Goal: Communication & Community: Answer question/provide support

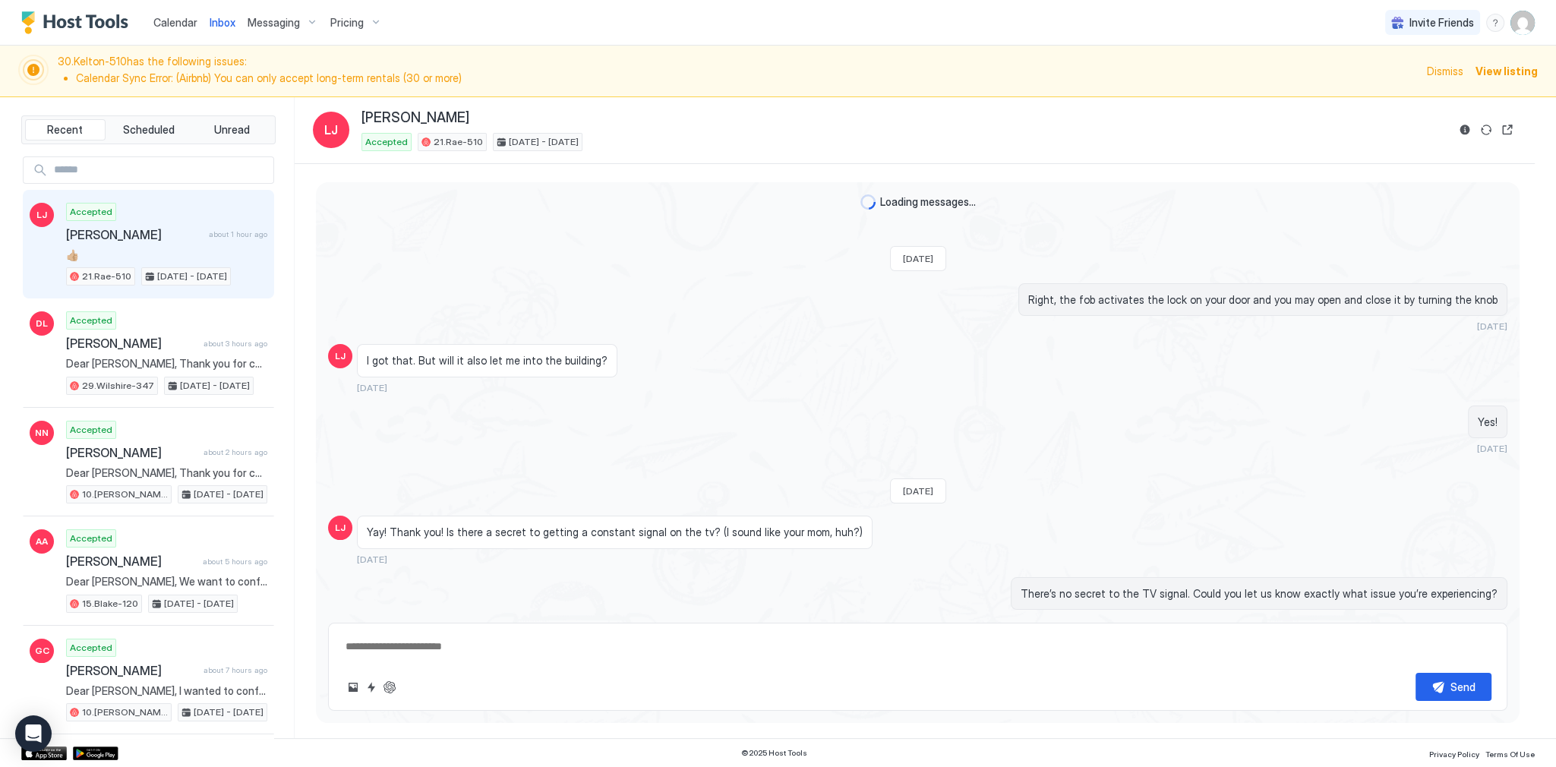
type textarea "*"
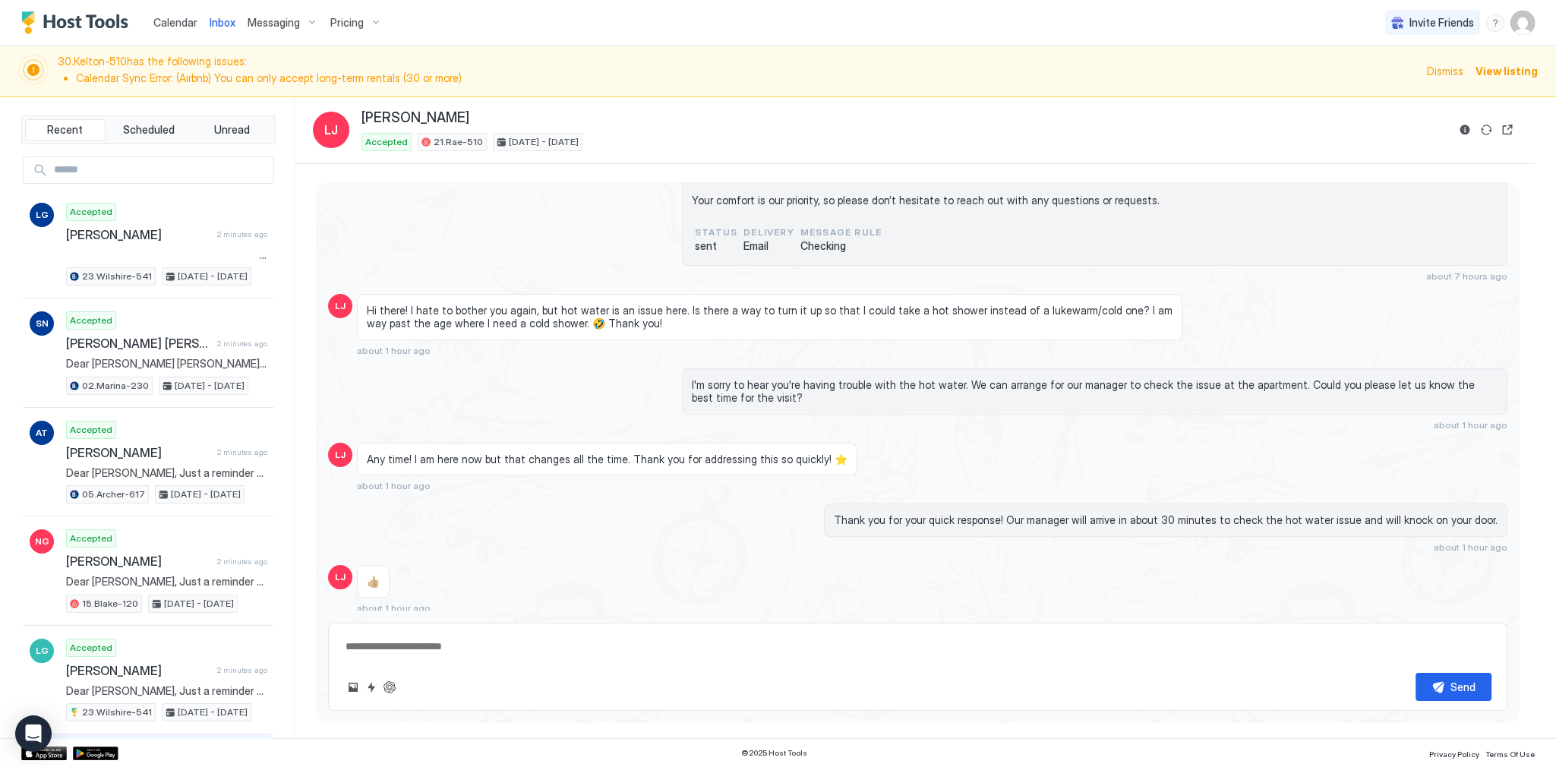
click at [884, 159] on div "Inbox LJ Lini Joseph Accepted 21.Rae-510 Aug 23 - Sep 2, 2025" at bounding box center [915, 130] width 1240 height 67
click at [727, 104] on div "Inbox LJ Lini Joseph Accepted 21.Rae-510 Aug 23 - Sep 2, 2025" at bounding box center [915, 130] width 1240 height 67
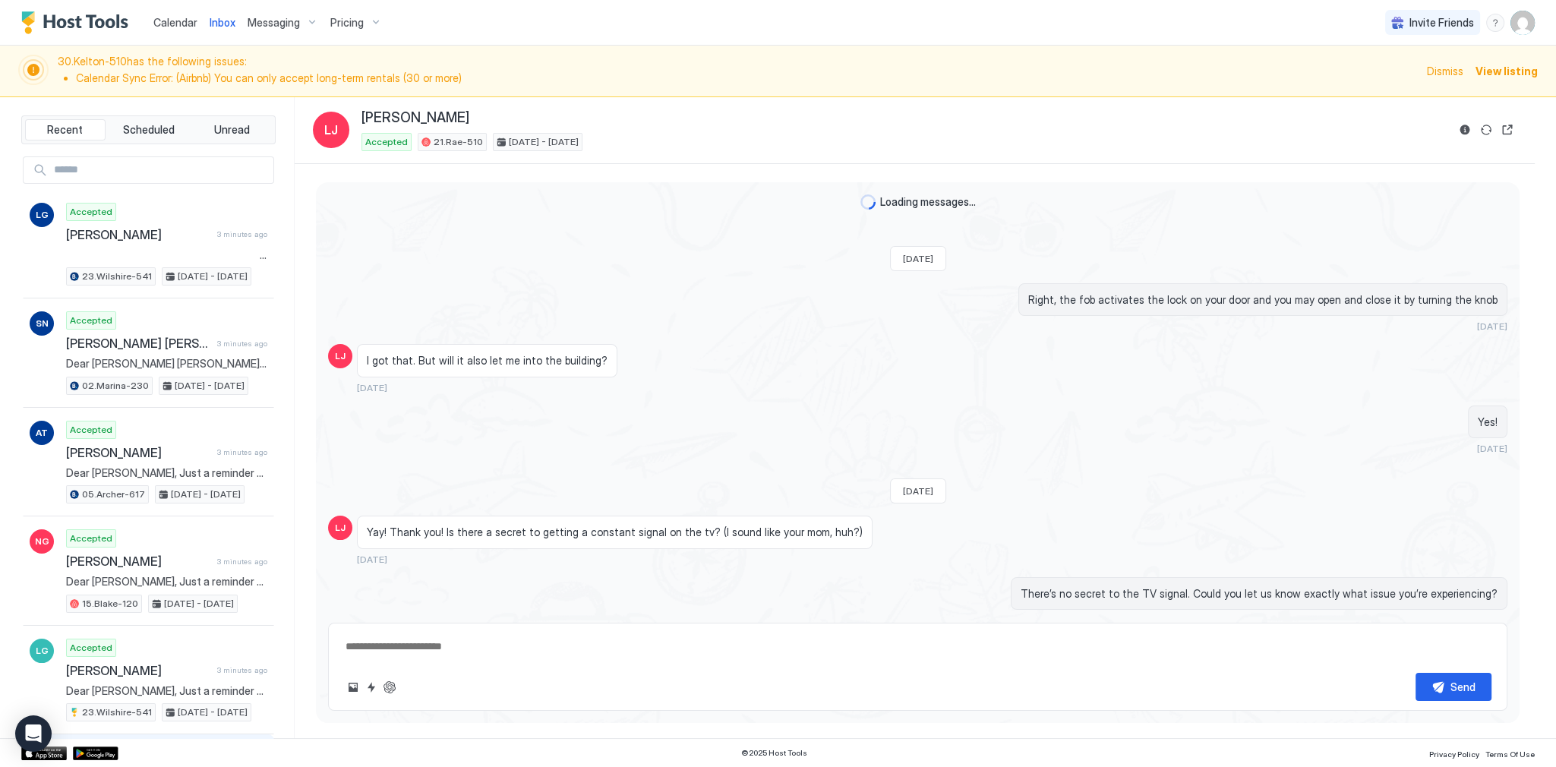
scroll to position [1357, 0]
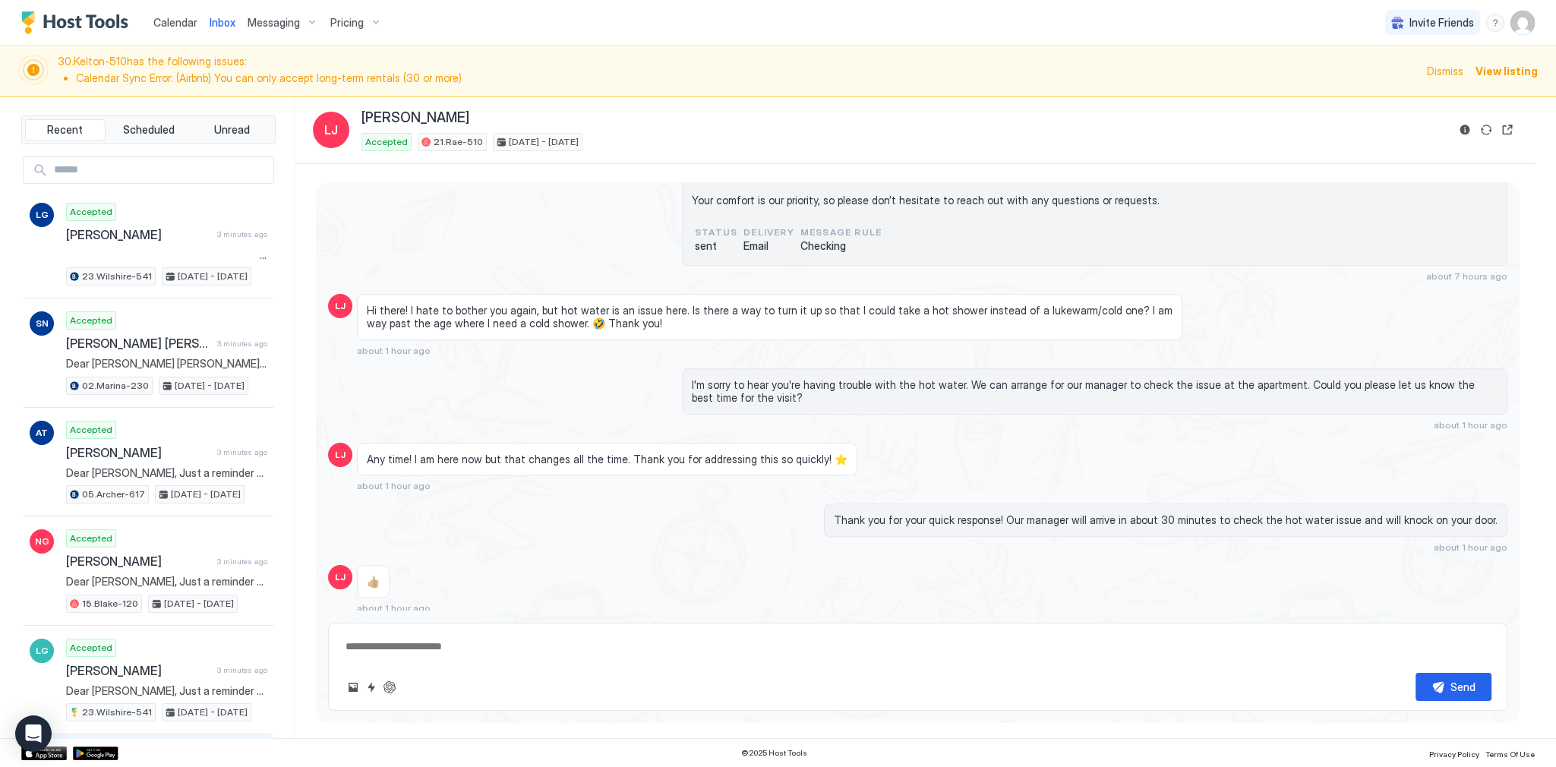
type textarea "*"
click at [446, 194] on div "[PERSON_NAME] : 21.[PERSON_NAME]-510 : Airbnb: HM8JNNY2ZZ Dear [PERSON_NAME], I…" at bounding box center [917, 185] width 1179 height 191
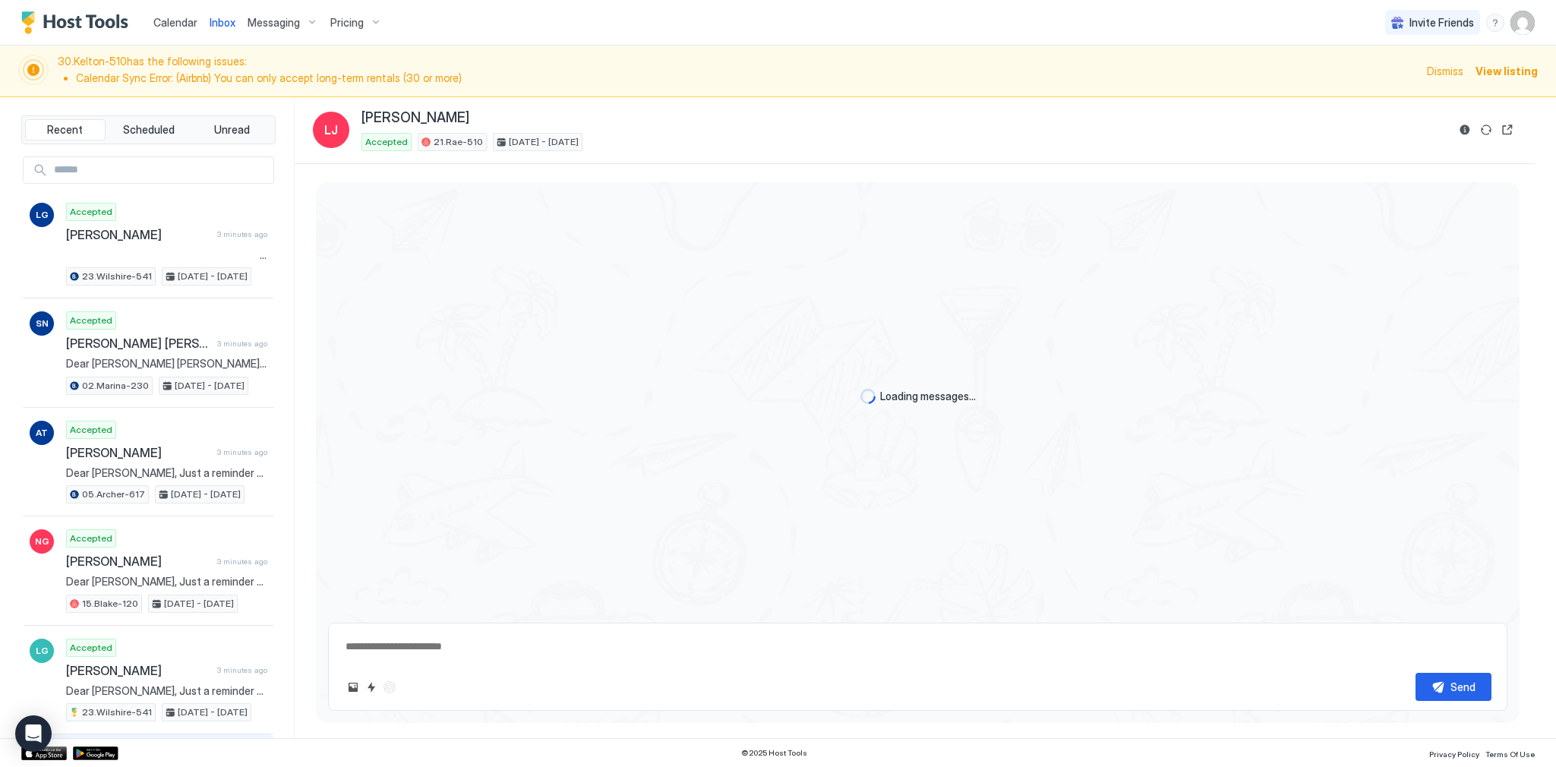
type textarea "*"
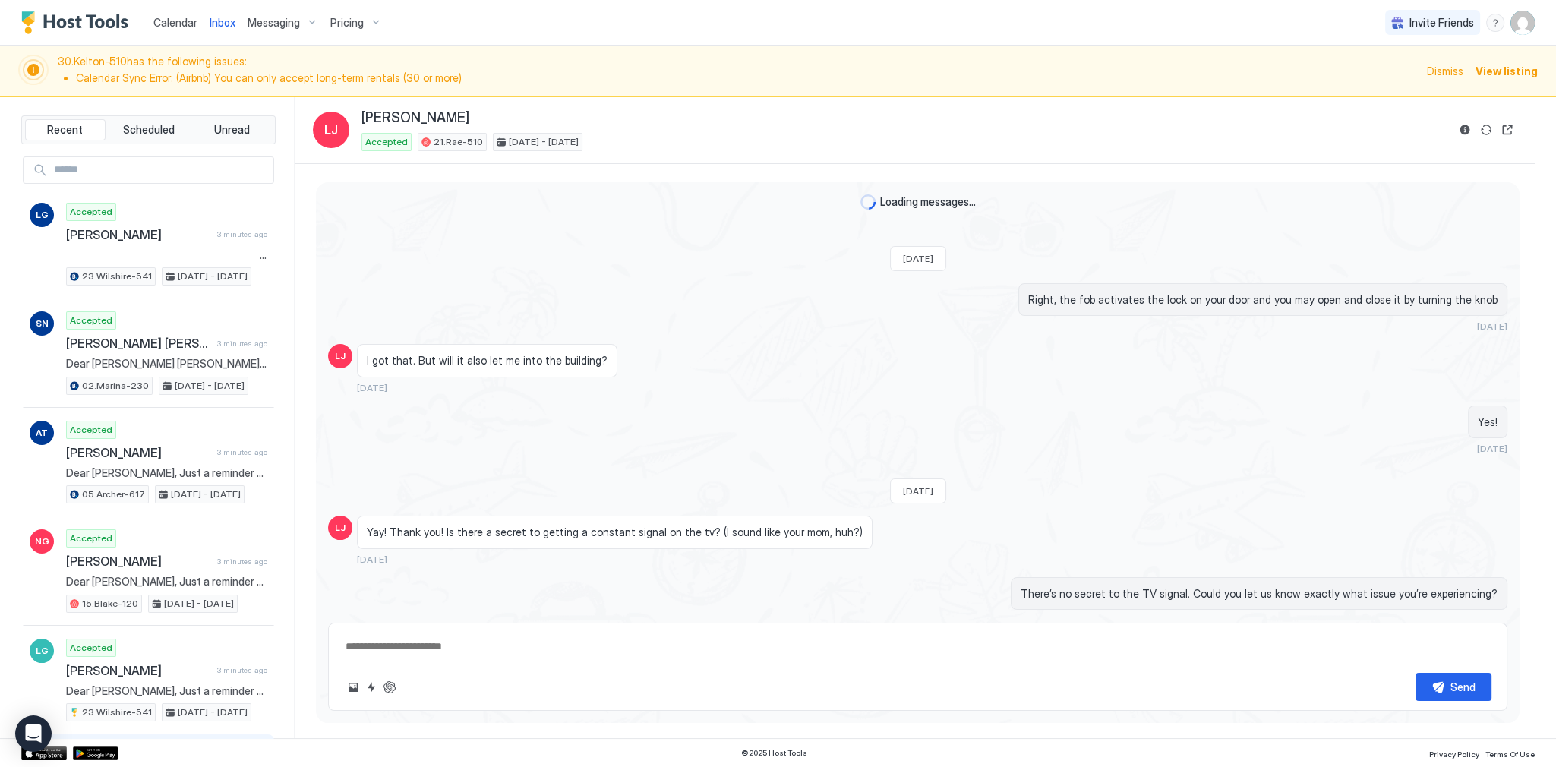
scroll to position [1357, 0]
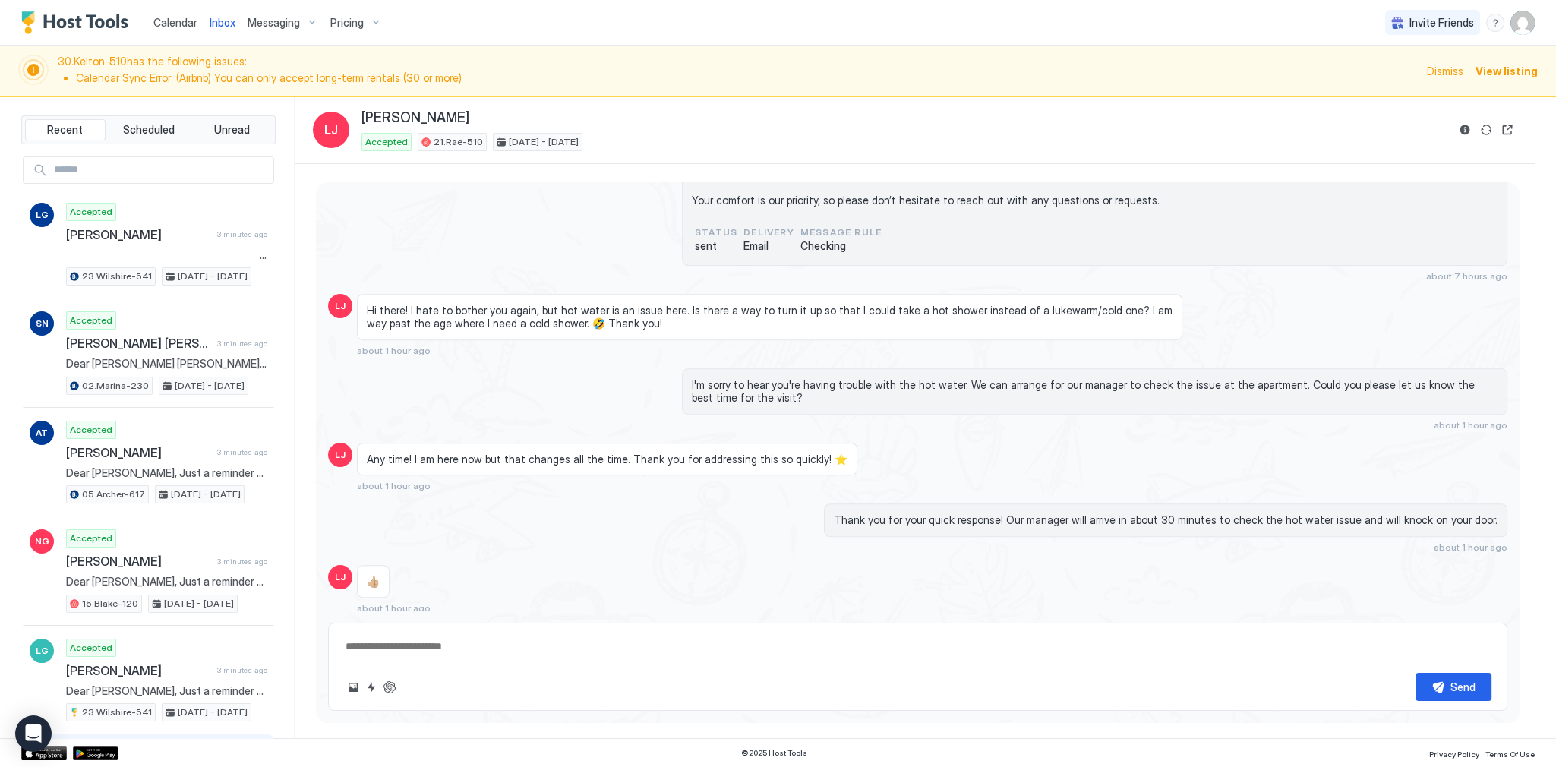
click at [434, 209] on div "Lini Joseph : 21.Rae-510 : Airbnb: HM8JNNY2ZZ Dear Lini, I hope you're enjoying…" at bounding box center [917, 185] width 1179 height 191
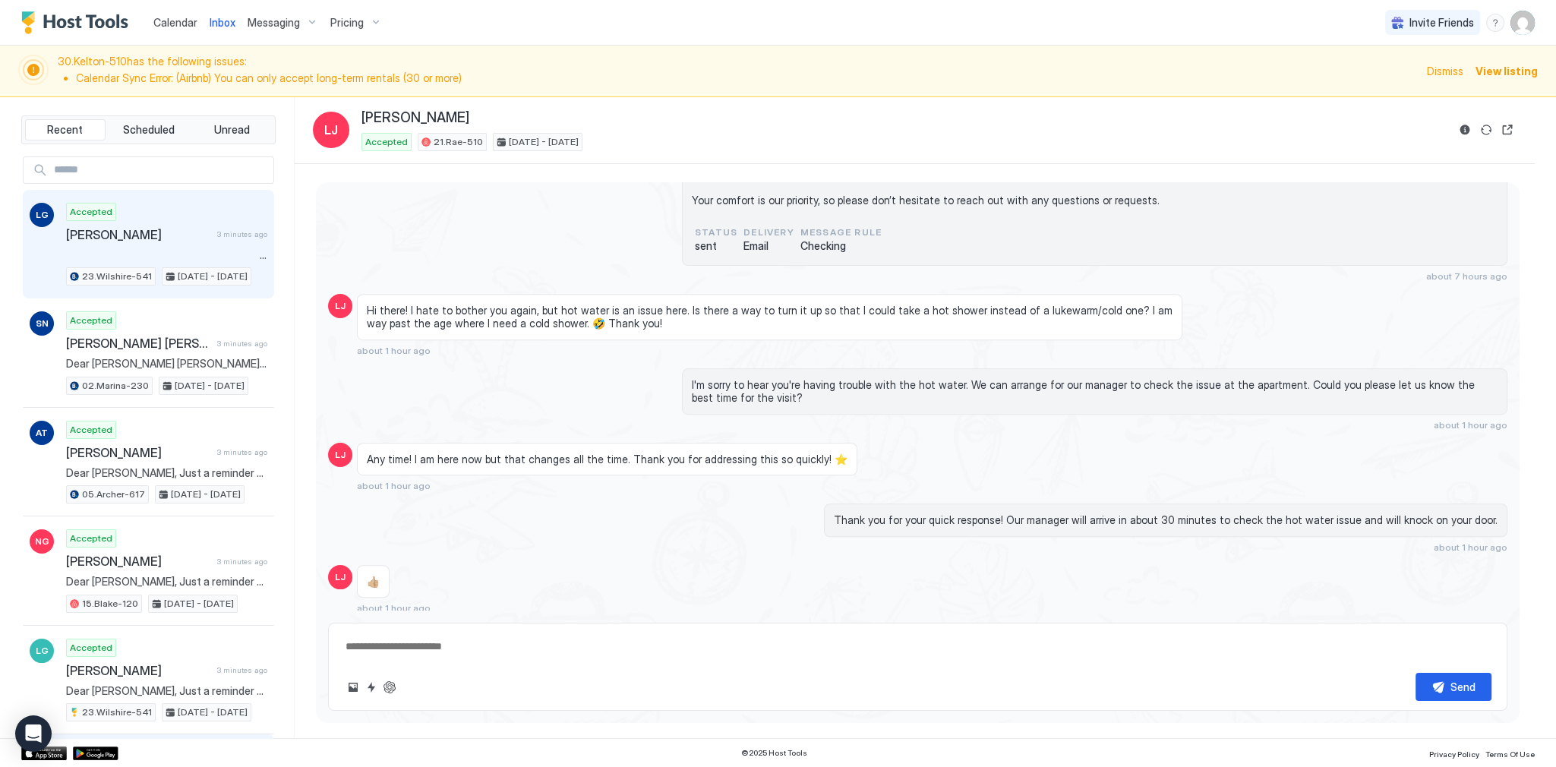
click at [188, 263] on div "Accepted Luis Guinot 3 minutes ago 23.Wilshire-541 Aug 22 - 26, 2025" at bounding box center [166, 245] width 201 height 84
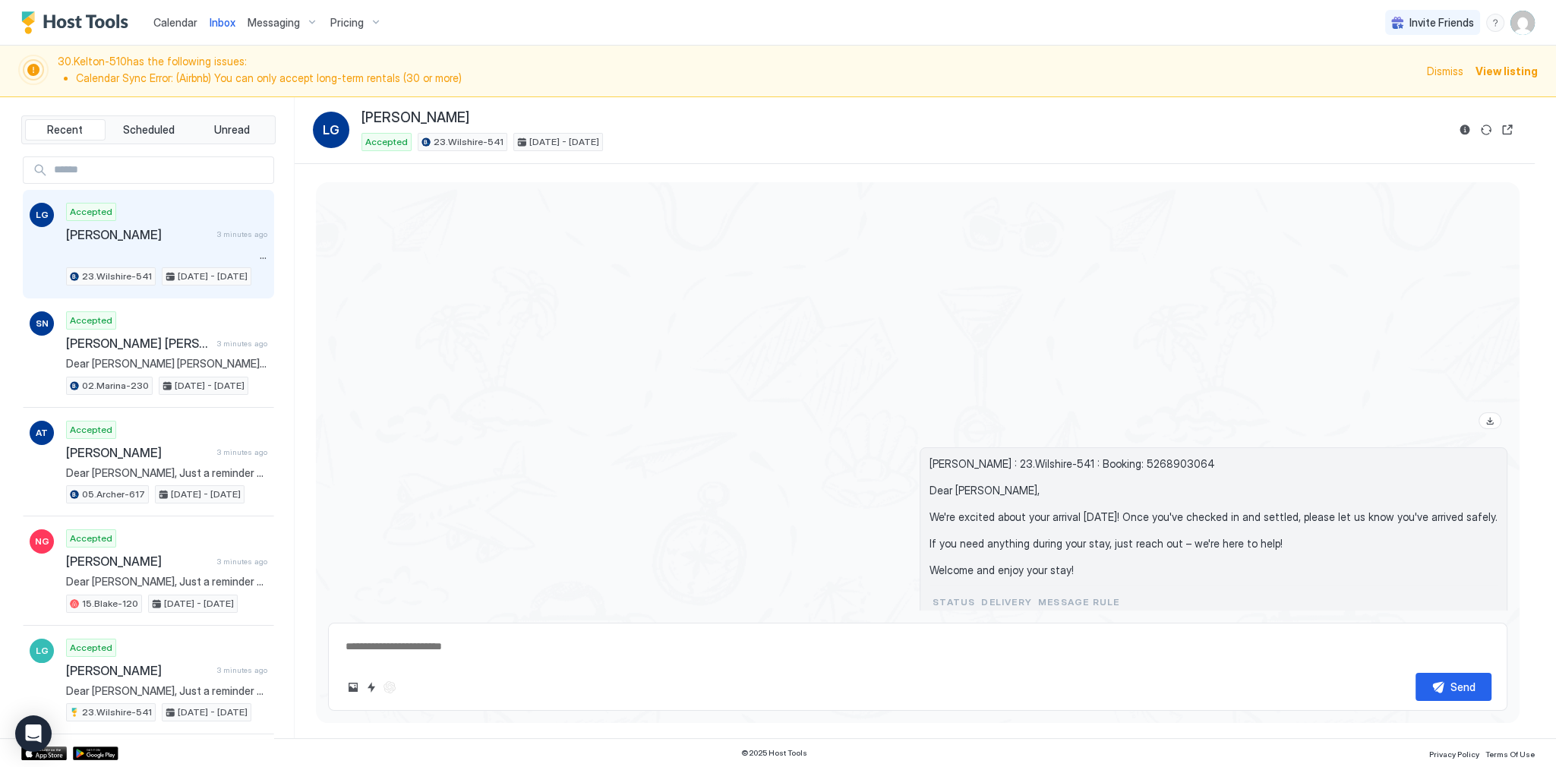
scroll to position [4229, 0]
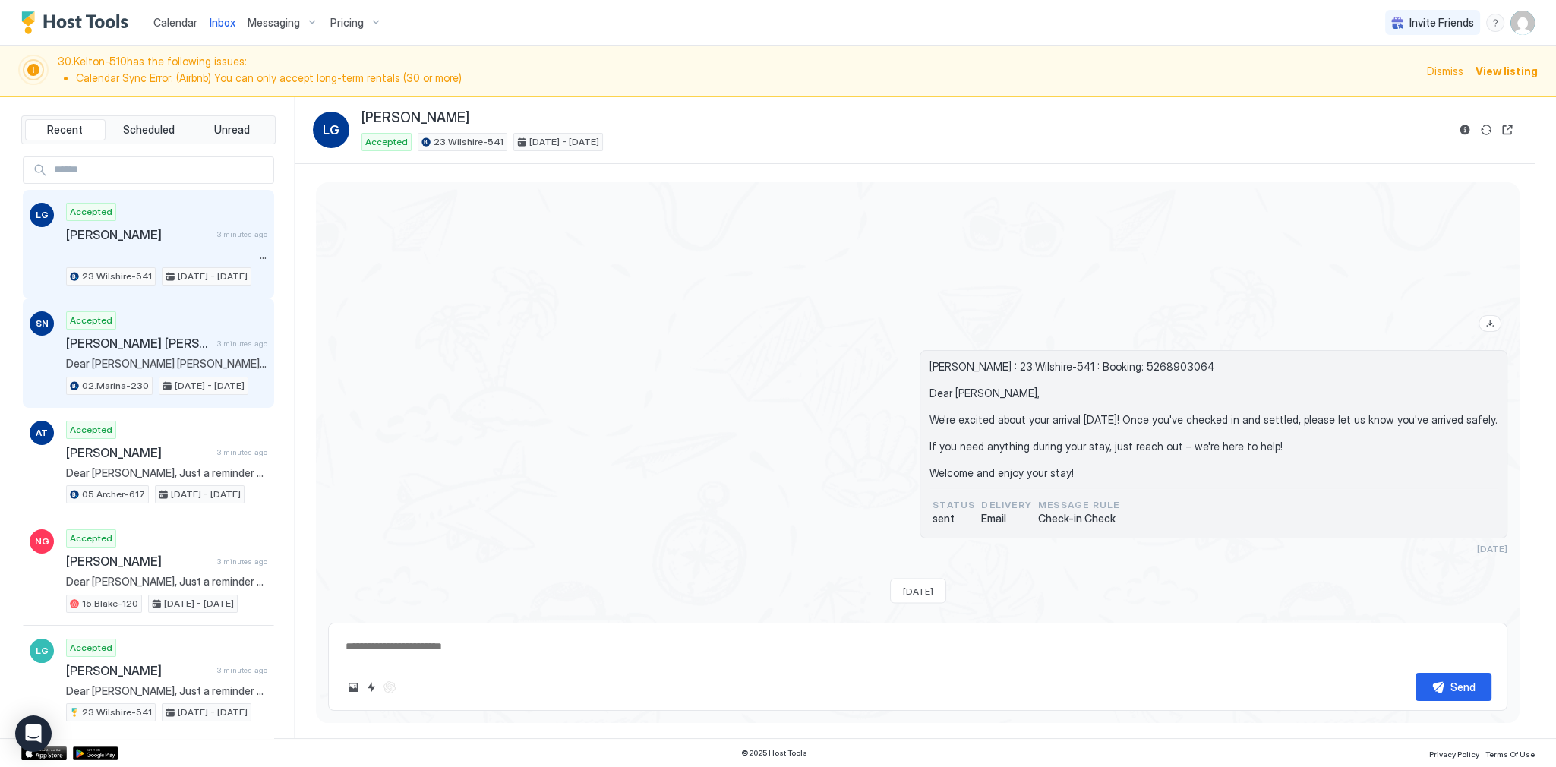
click at [93, 348] on span "[PERSON_NAME] [PERSON_NAME]" at bounding box center [138, 343] width 145 height 15
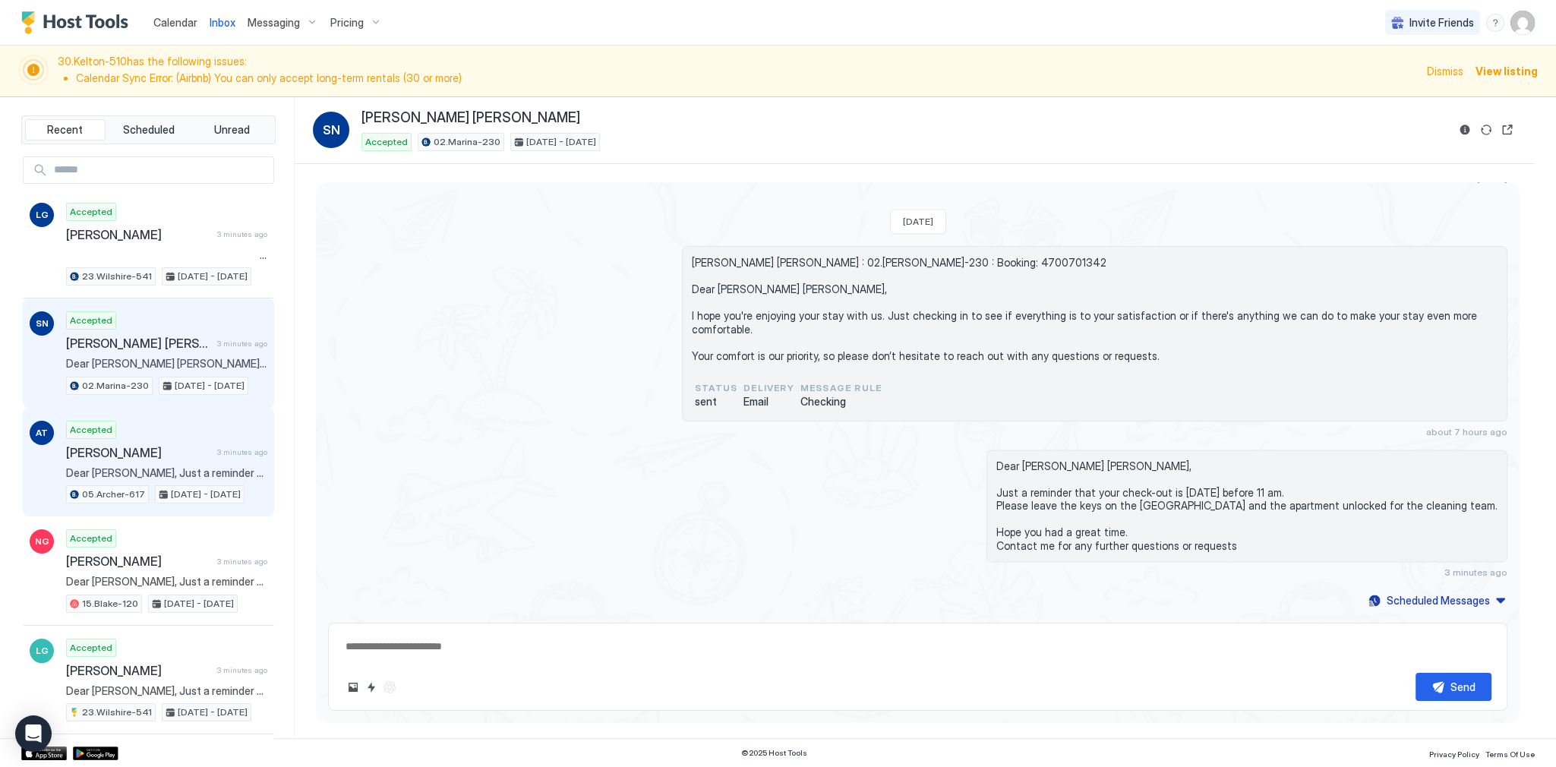
scroll to position [3879, 0]
click at [107, 433] on span "Accepted" at bounding box center [91, 430] width 43 height 14
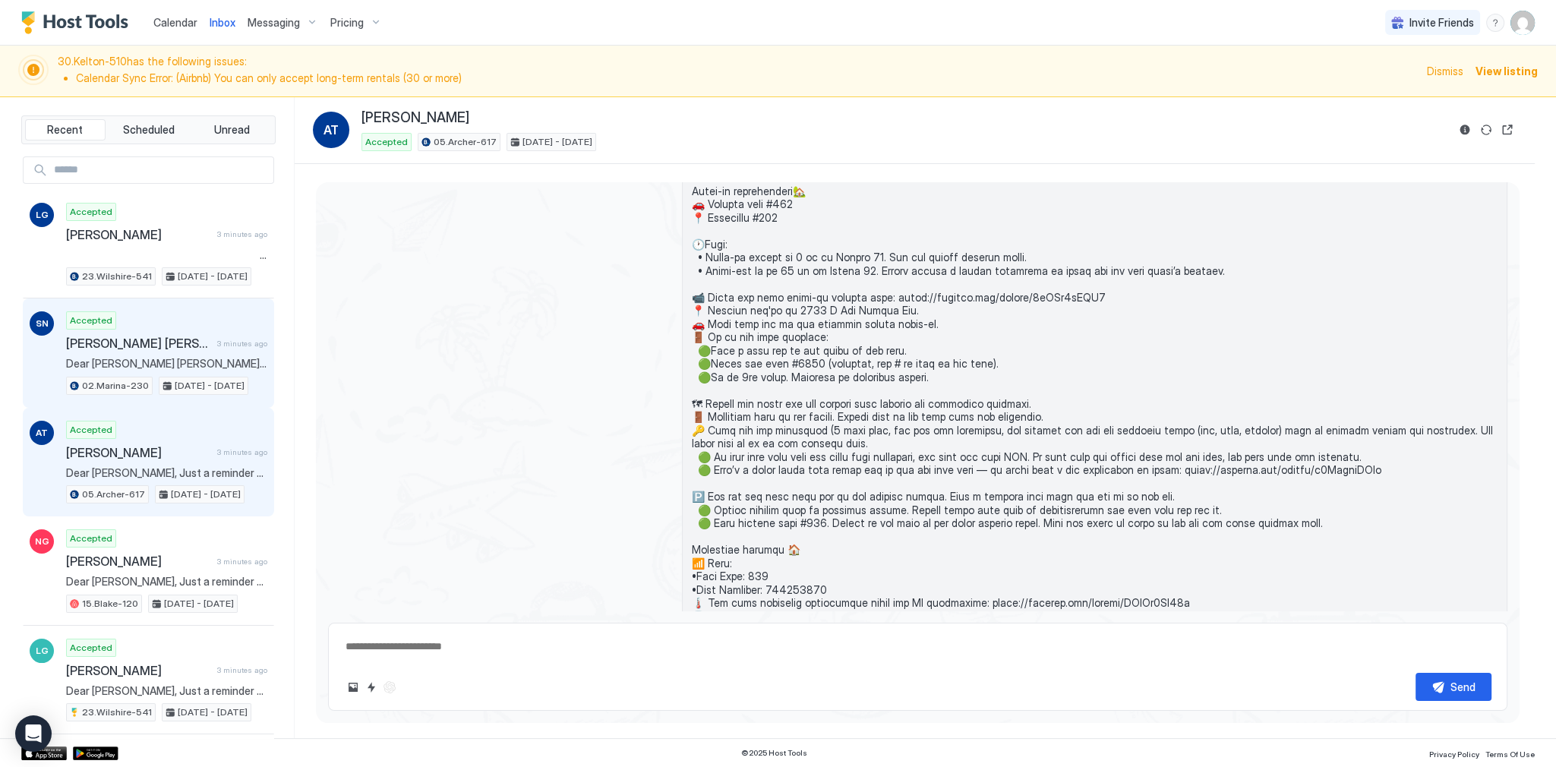
scroll to position [902, 0]
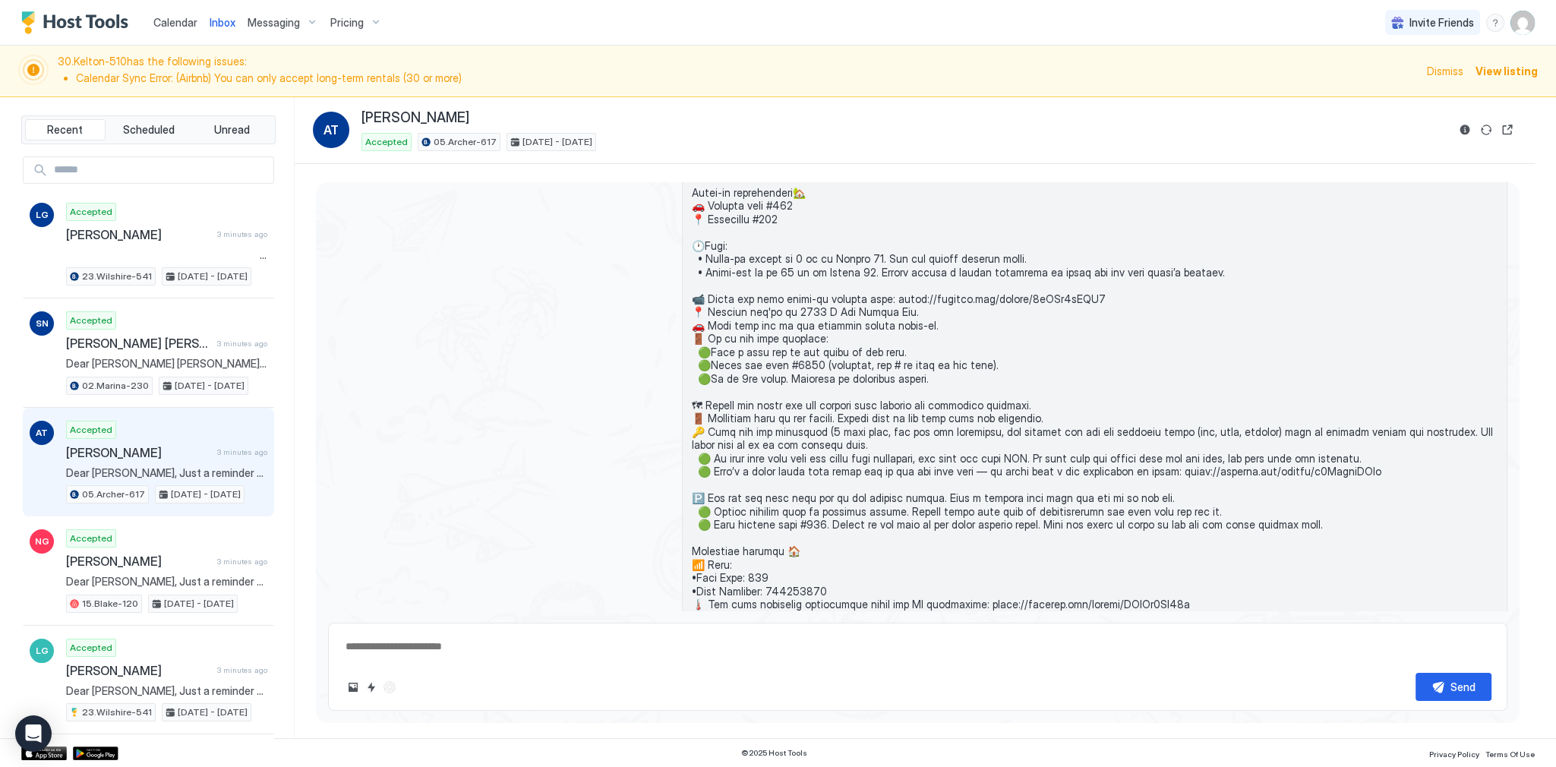
click at [196, 27] on div "Calendar" at bounding box center [175, 22] width 56 height 28
click at [191, 27] on span "Calendar" at bounding box center [175, 22] width 44 height 13
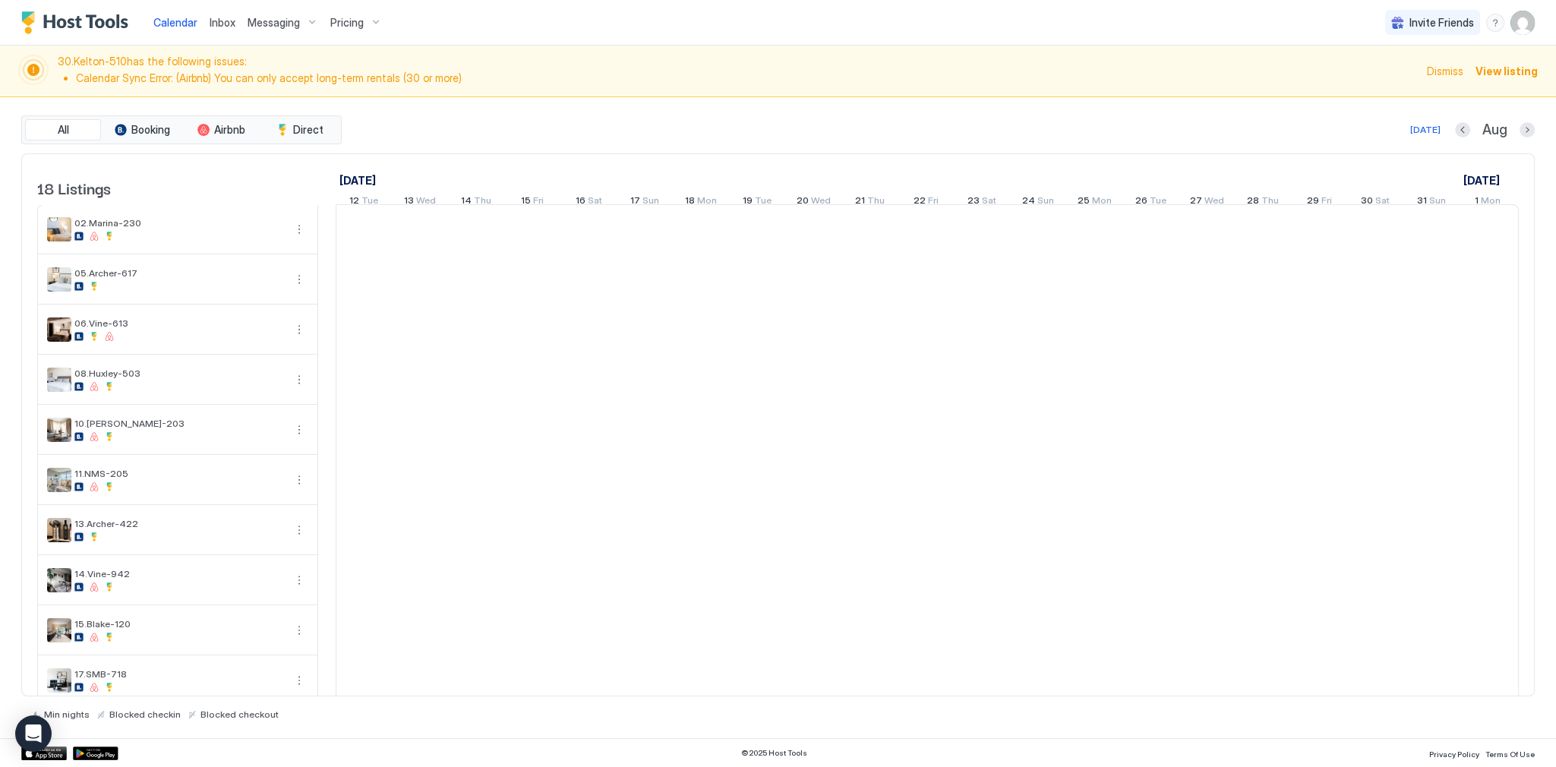
scroll to position [0, 843]
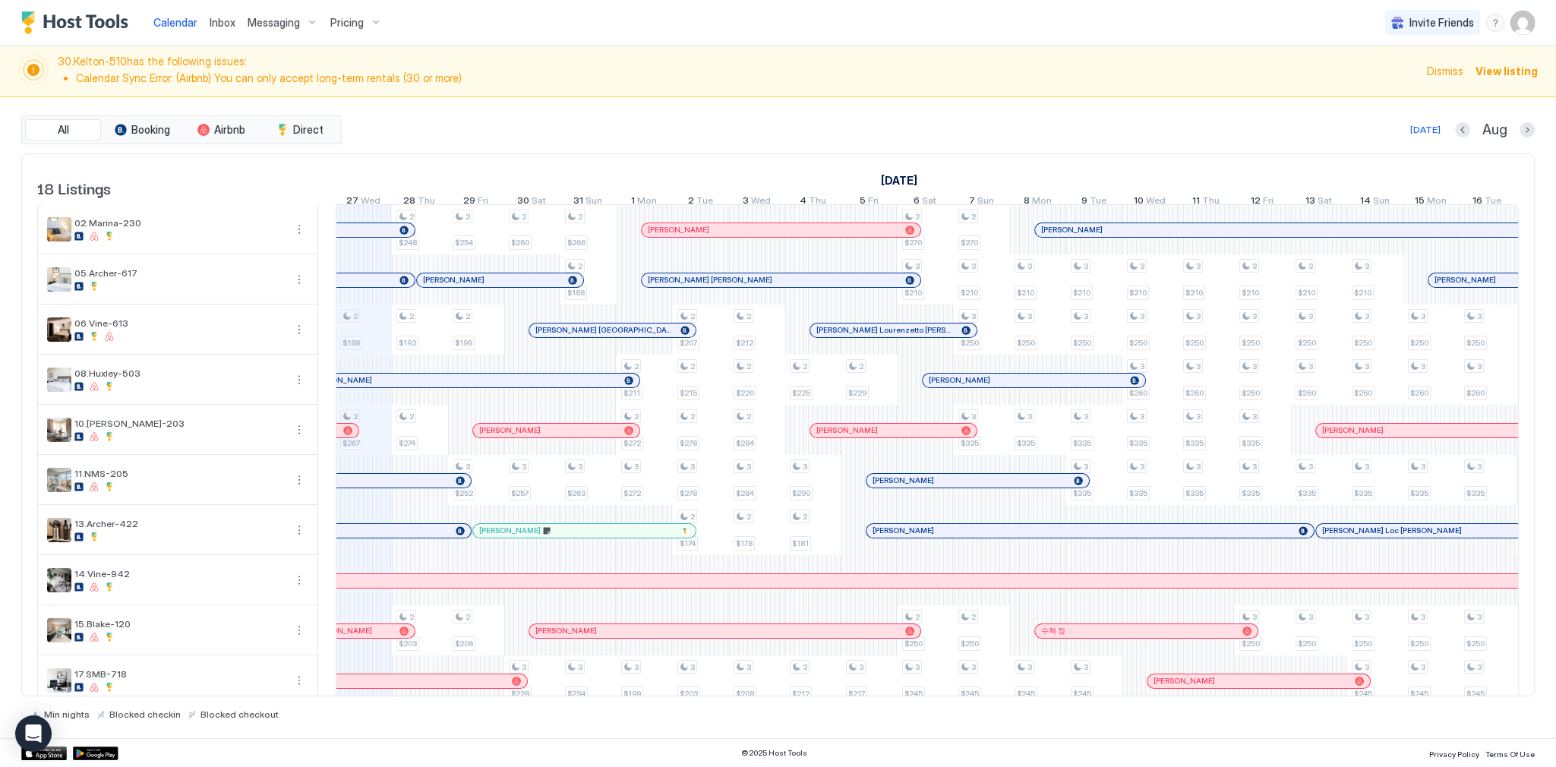
drag, startPoint x: 1072, startPoint y: 184, endPoint x: 1069, endPoint y: 170, distance: 14.0
click at [1072, 184] on div "September 2025" at bounding box center [1458, 180] width 1685 height 22
click at [947, 93] on div "30.Kelton-510 has the following issues: Calendar Sync Error: (Airbnb) You can o…" at bounding box center [778, 72] width 1556 height 52
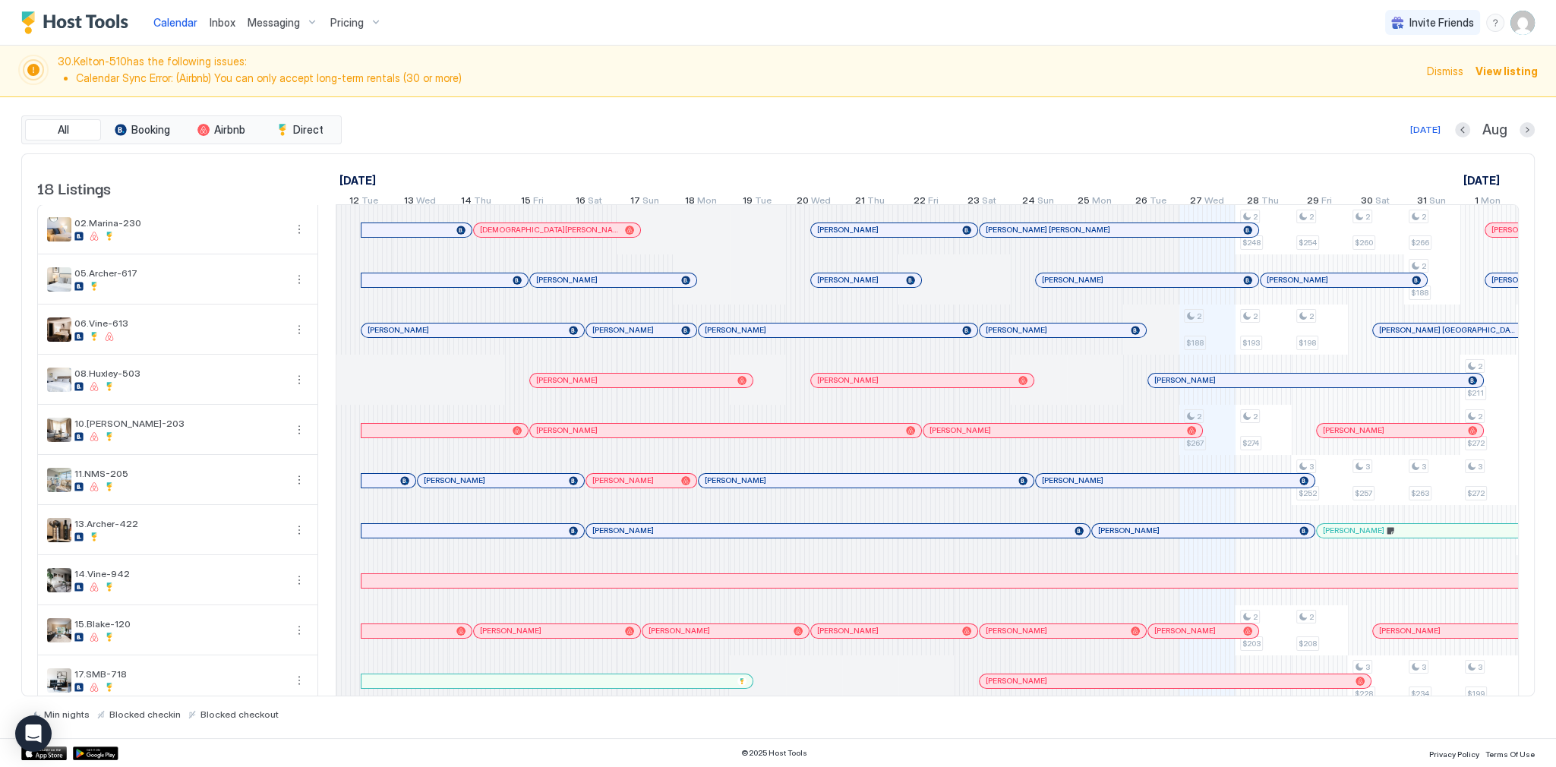
scroll to position [0, 843]
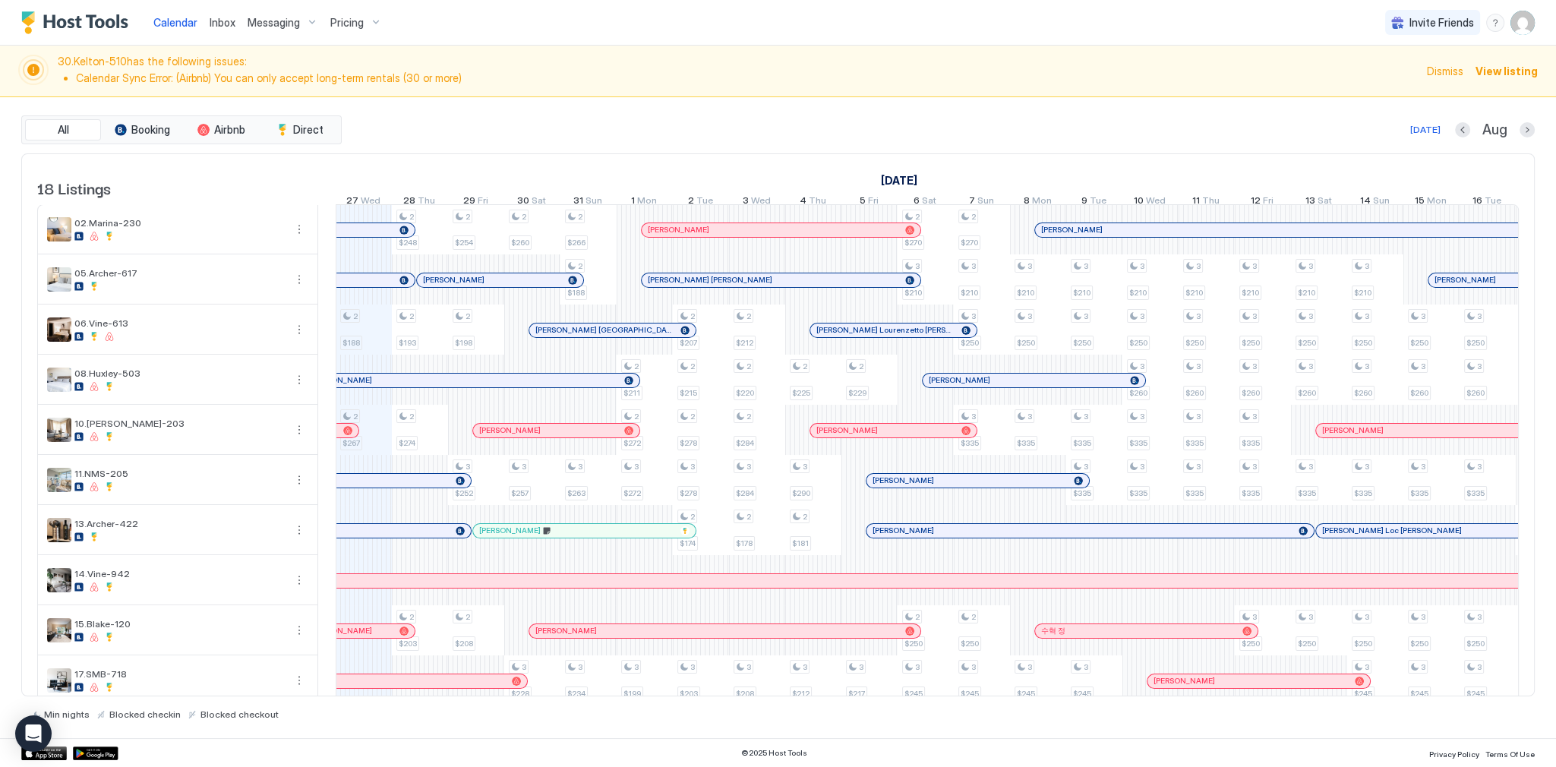
click at [211, 36] on button "Inbox" at bounding box center [222, 22] width 38 height 45
click at [212, 36] on div "Inbox" at bounding box center [222, 22] width 38 height 28
click at [213, 27] on span "Inbox" at bounding box center [223, 22] width 26 height 13
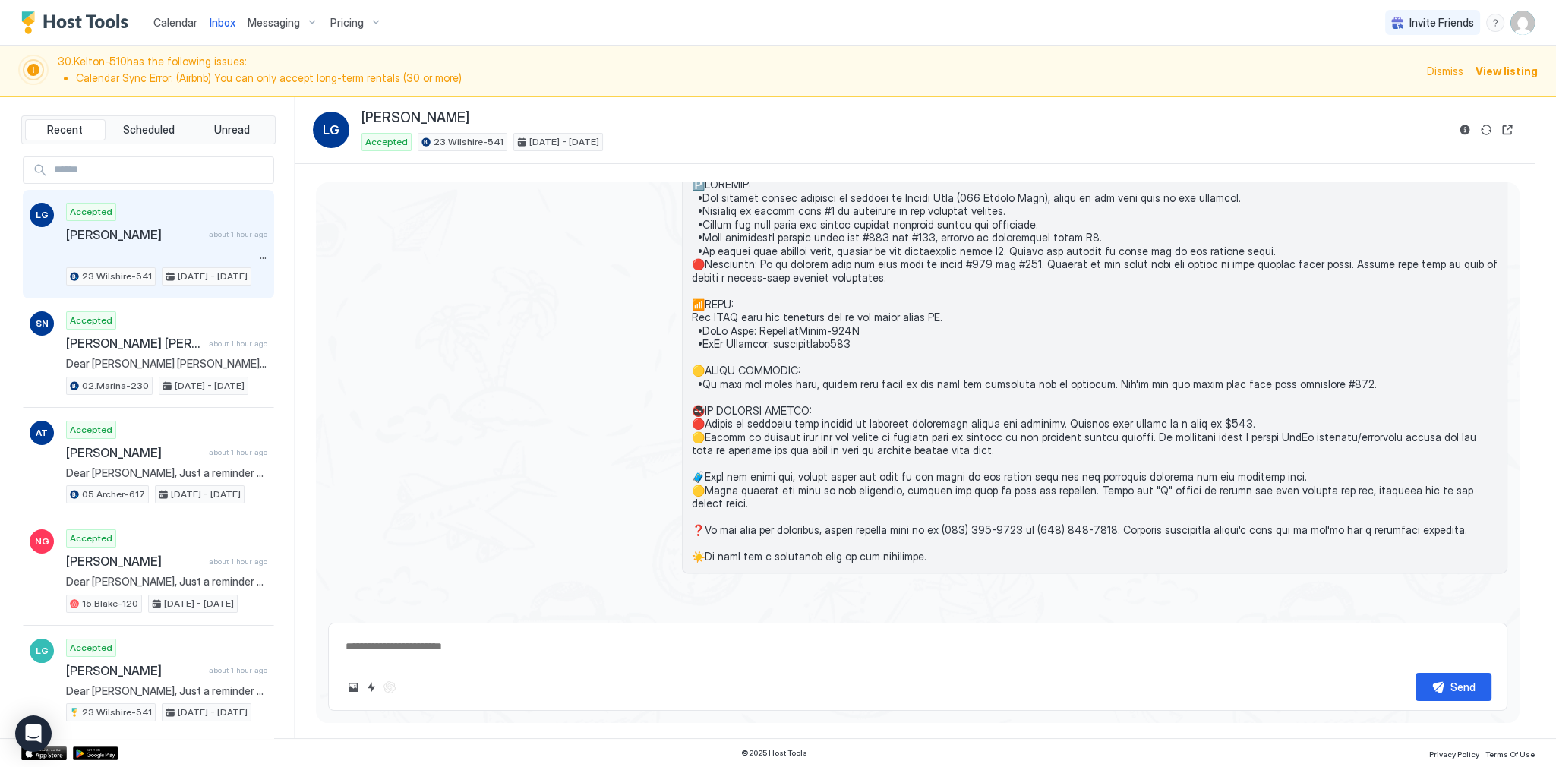
scroll to position [4654, 0]
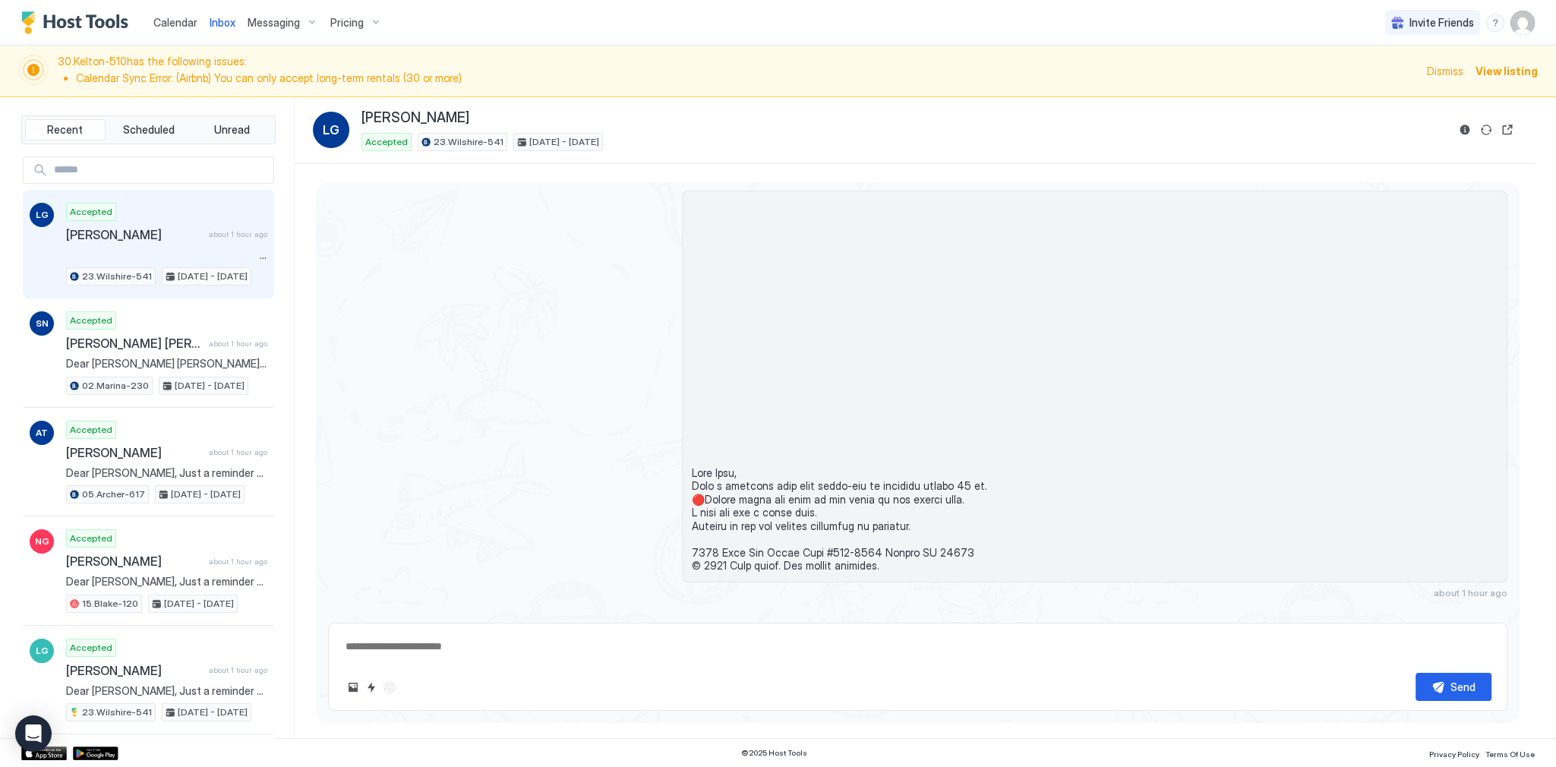
type textarea "*"
click at [1133, 319] on span at bounding box center [1094, 386] width 805 height 372
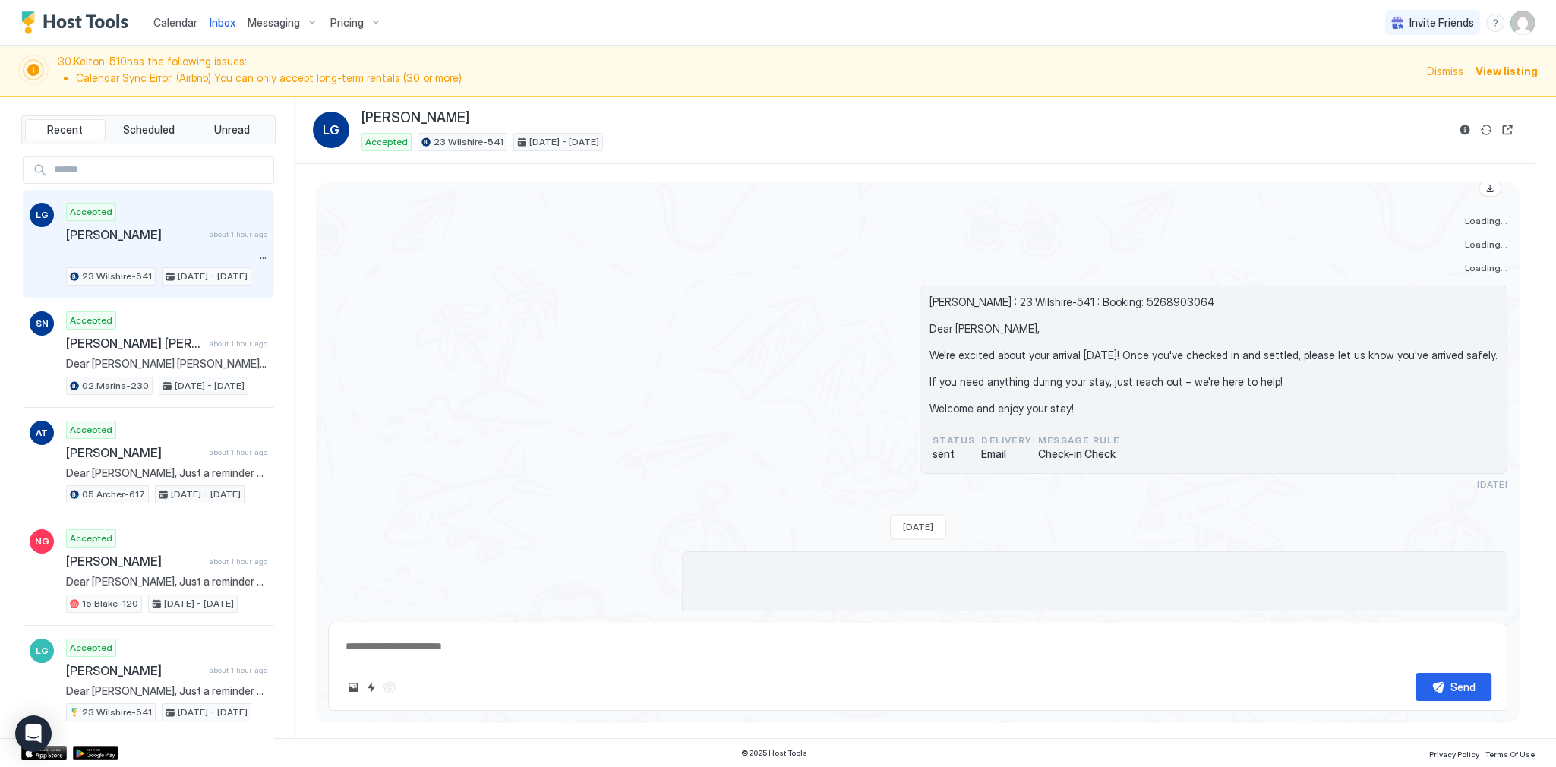
scroll to position [3422, 0]
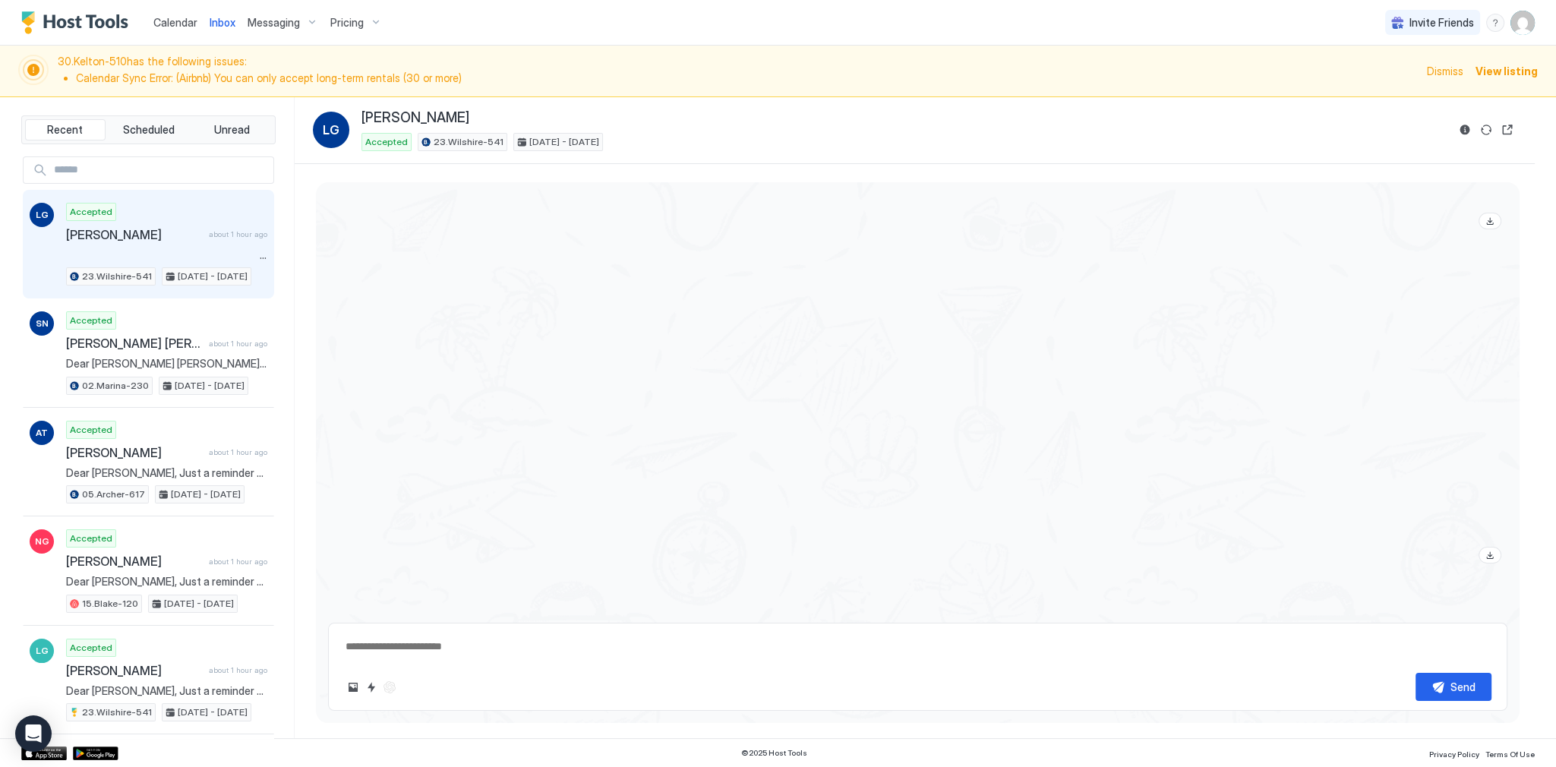
type textarea "*"
